Goal: Task Accomplishment & Management: Manage account settings

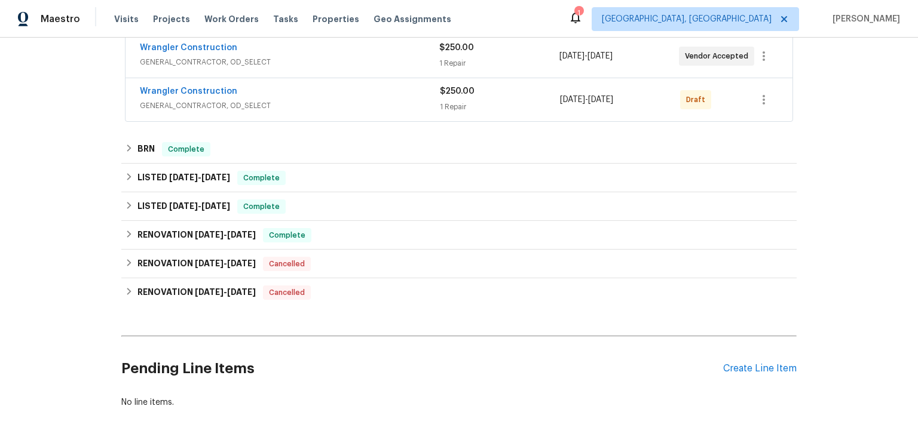
scroll to position [369, 0]
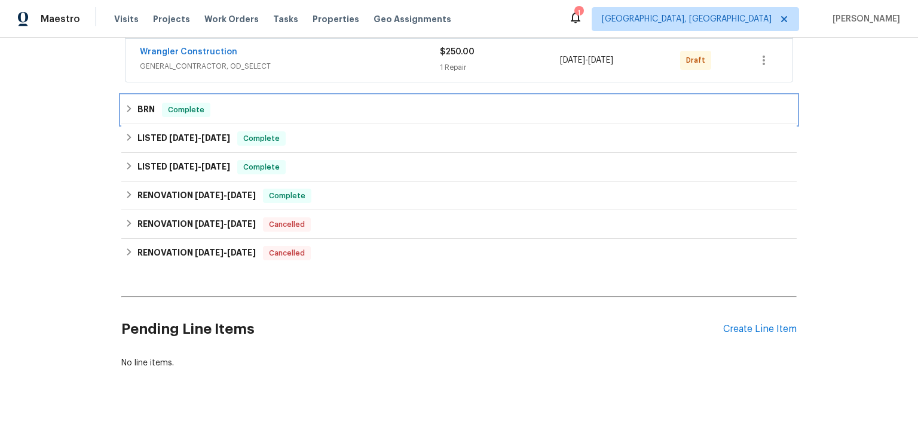
click at [155, 117] on h6 "BRN" at bounding box center [145, 110] width 17 height 14
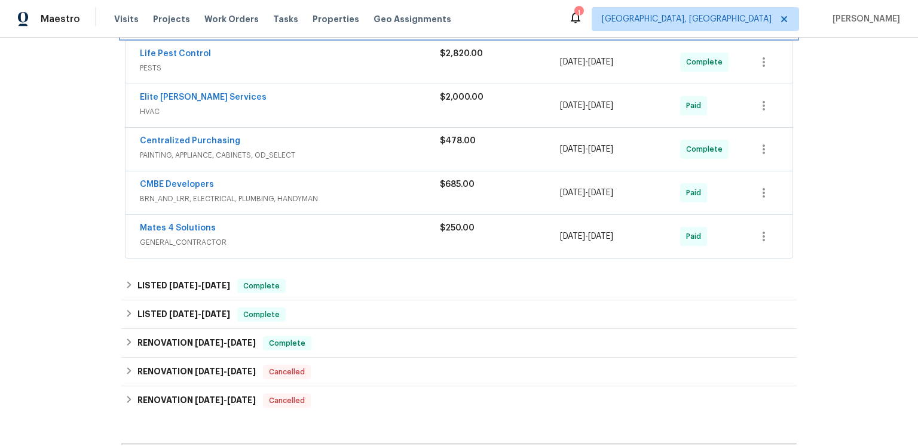
scroll to position [471, 0]
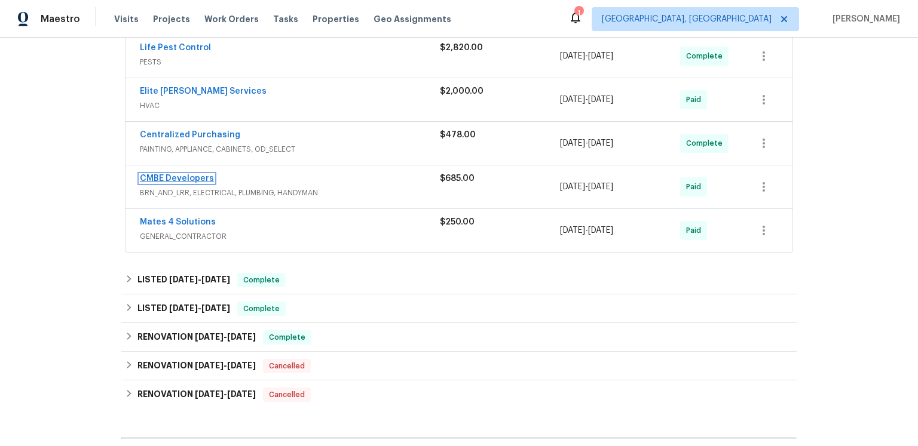
click at [214, 183] on link "CMBE Developers" at bounding box center [177, 179] width 74 height 8
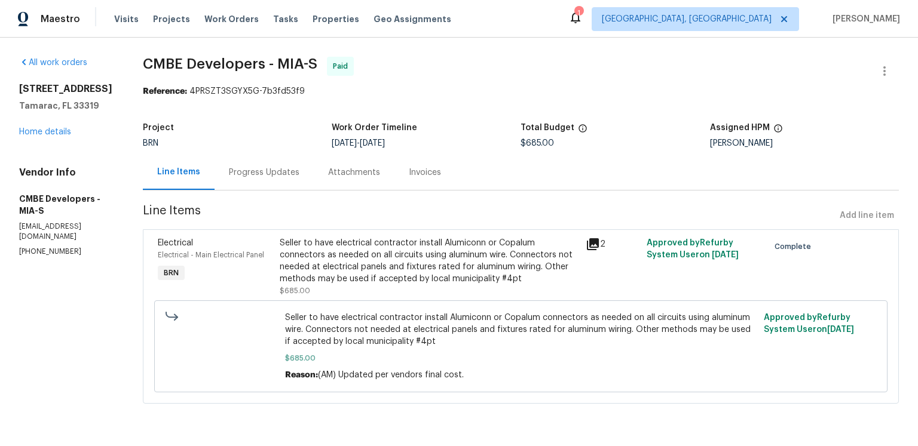
click at [299, 179] on div "Progress Updates" at bounding box center [264, 173] width 71 height 12
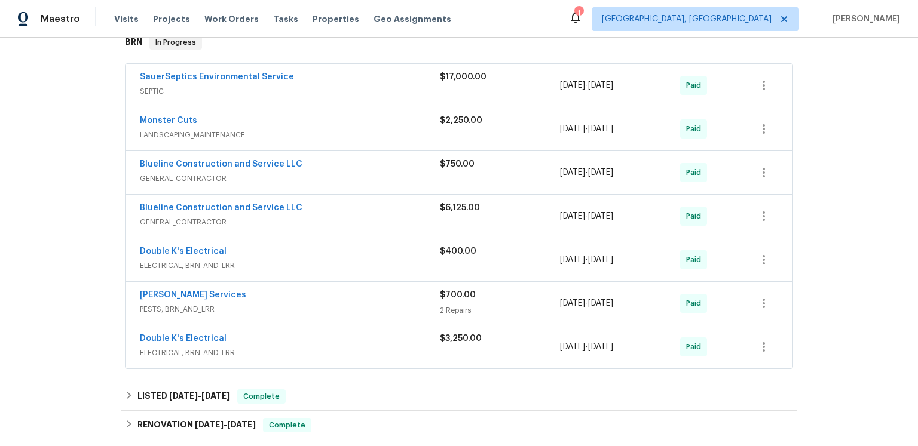
scroll to position [255, 0]
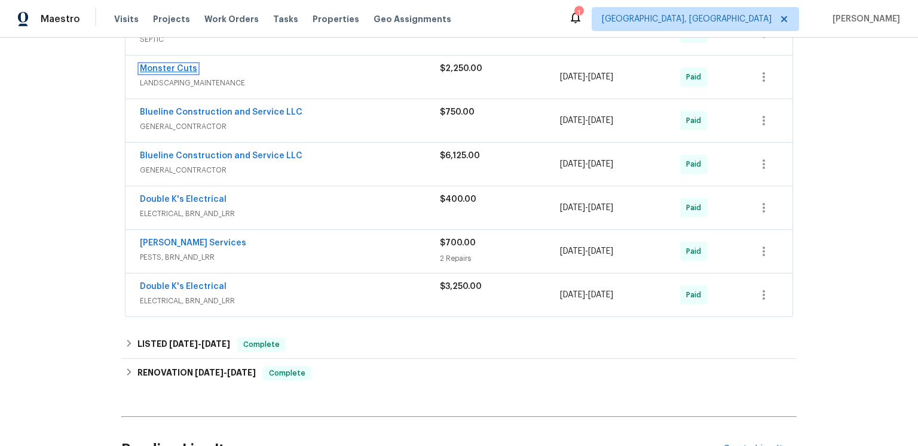
click at [186, 73] on link "Monster Cuts" at bounding box center [168, 69] width 57 height 8
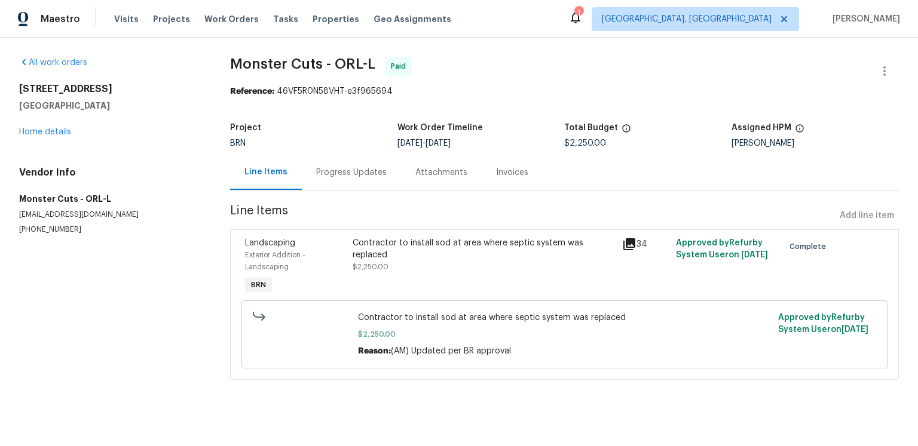
scroll to position [29, 0]
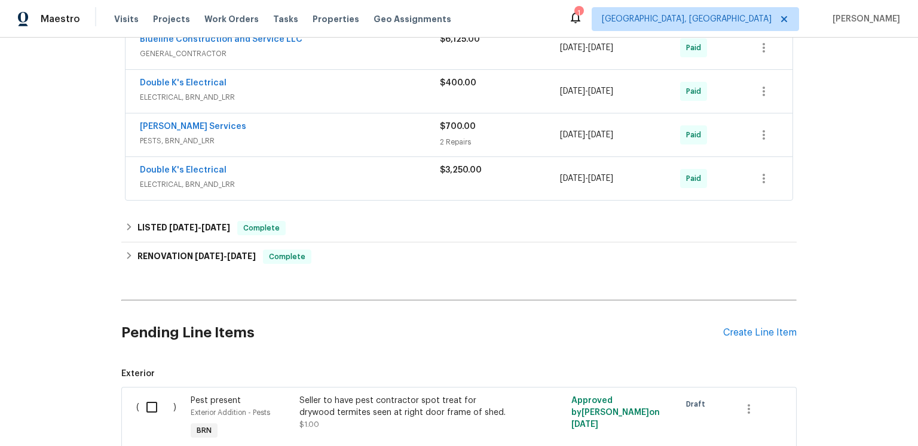
scroll to position [359, 0]
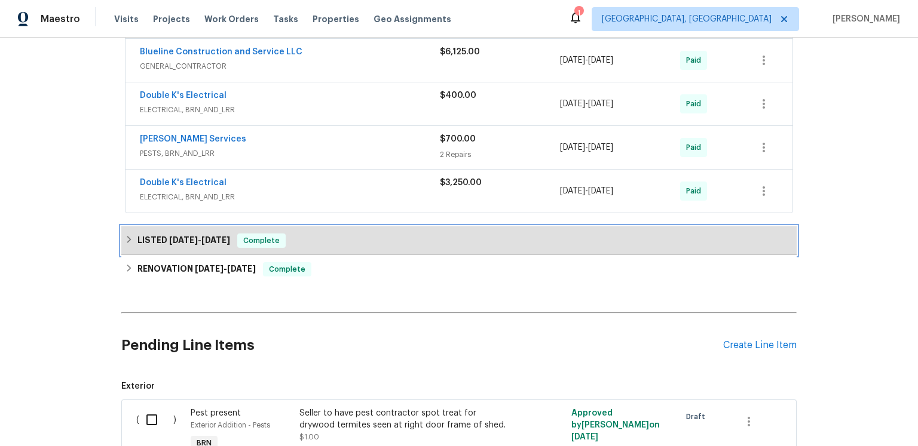
click at [230, 244] on span "[DATE]" at bounding box center [215, 240] width 29 height 8
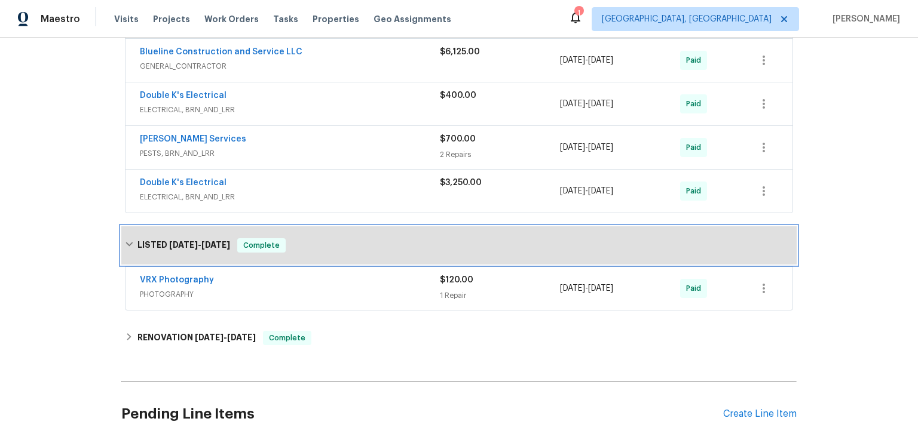
scroll to position [501, 0]
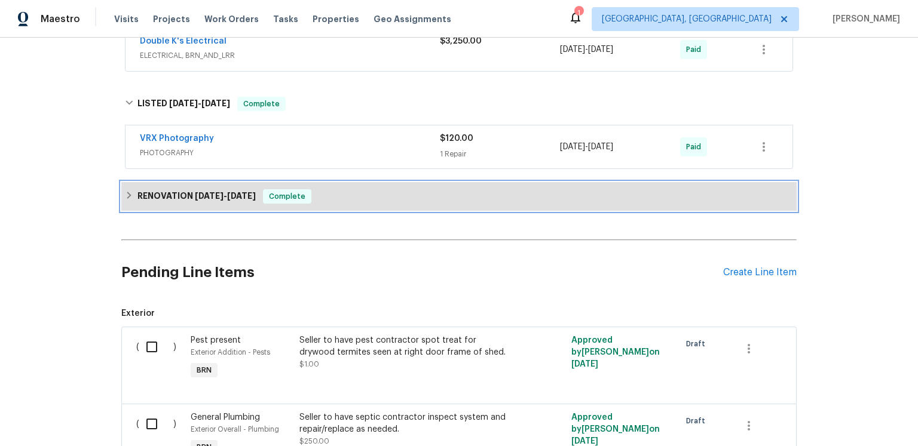
click at [256, 200] on span "[DATE]" at bounding box center [241, 196] width 29 height 8
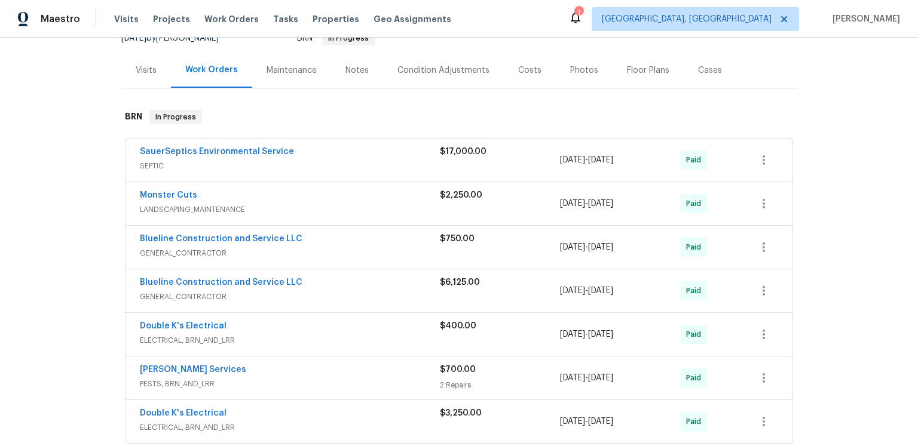
scroll to position [0, 0]
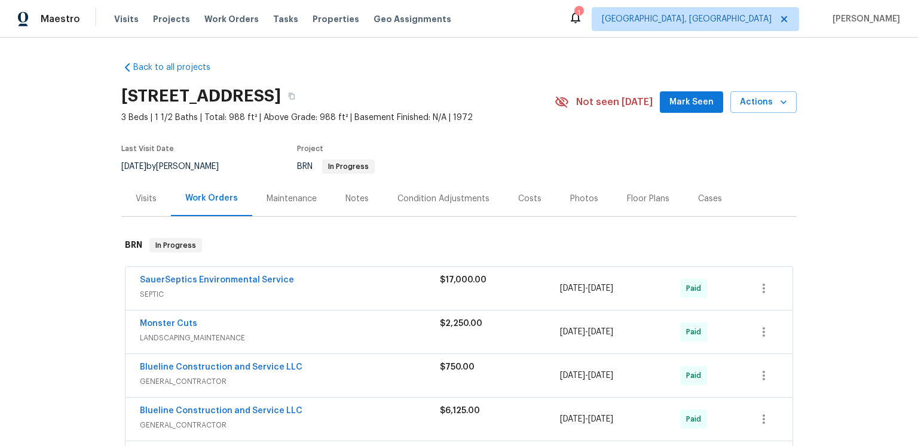
click at [415, 160] on div "Project" at bounding box center [411, 152] width 229 height 14
click at [316, 205] on div "Maintenance" at bounding box center [292, 199] width 50 height 12
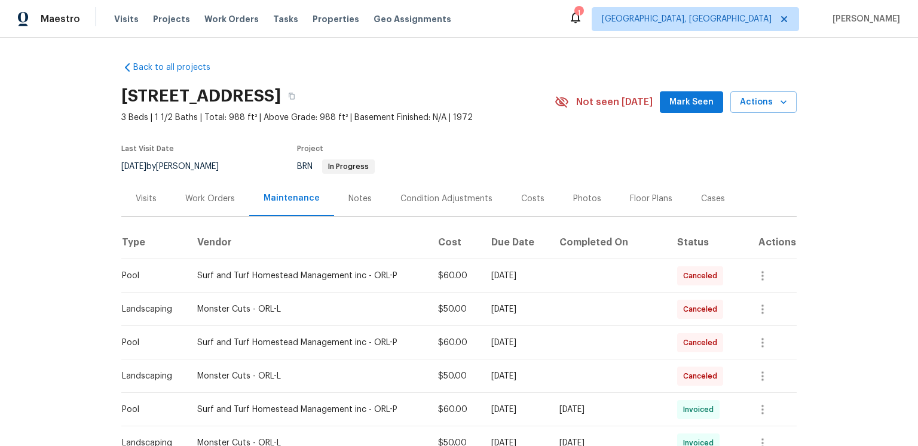
scroll to position [218, 0]
